Goal: Find contact information: Find contact information

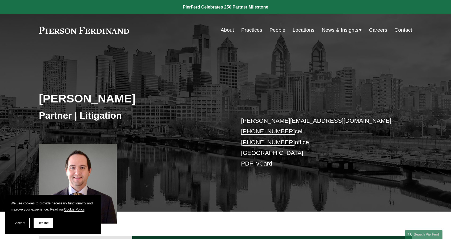
click at [21, 223] on span "Accept" at bounding box center [20, 224] width 10 height 4
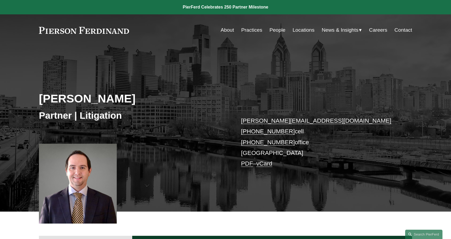
click at [305, 31] on link "Locations" at bounding box center [304, 30] width 22 height 10
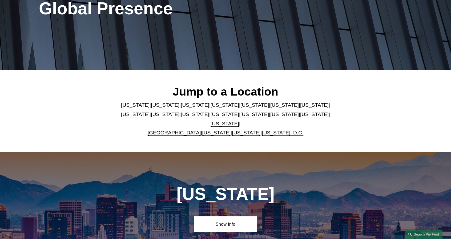
scroll to position [133, 0]
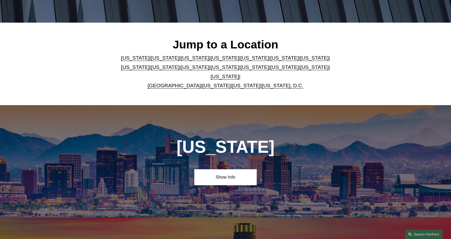
click at [300, 70] on link "[US_STATE]" at bounding box center [314, 68] width 29 height 6
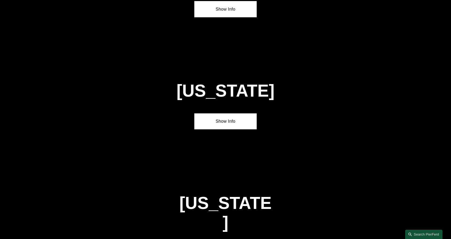
scroll to position [1695, 0]
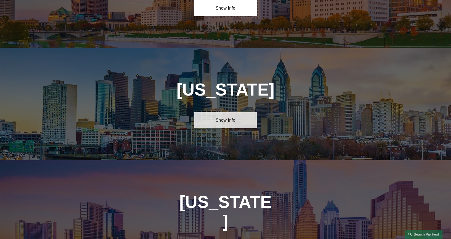
click at [230, 112] on link "Show Info" at bounding box center [225, 120] width 62 height 16
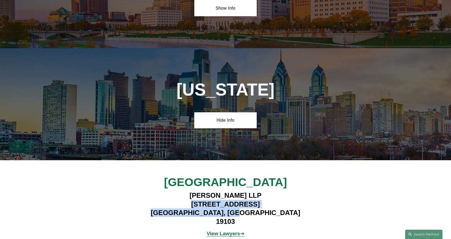
drag, startPoint x: 253, startPoint y: 170, endPoint x: 177, endPoint y: 160, distance: 76.6
click at [177, 191] on h4 "[PERSON_NAME] LLP [STREET_ADDRESS]" at bounding box center [225, 208] width 155 height 35
